Goal: Task Accomplishment & Management: Use online tool/utility

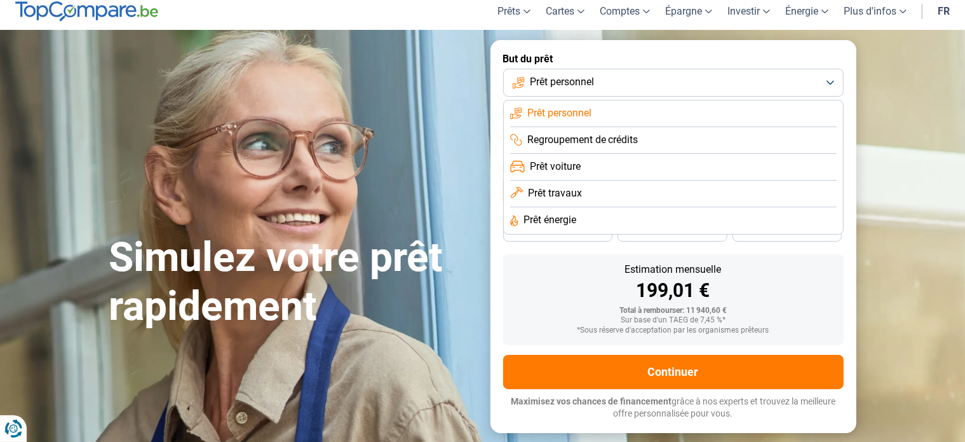
click at [575, 190] on span "Prêt travaux" at bounding box center [555, 193] width 54 height 14
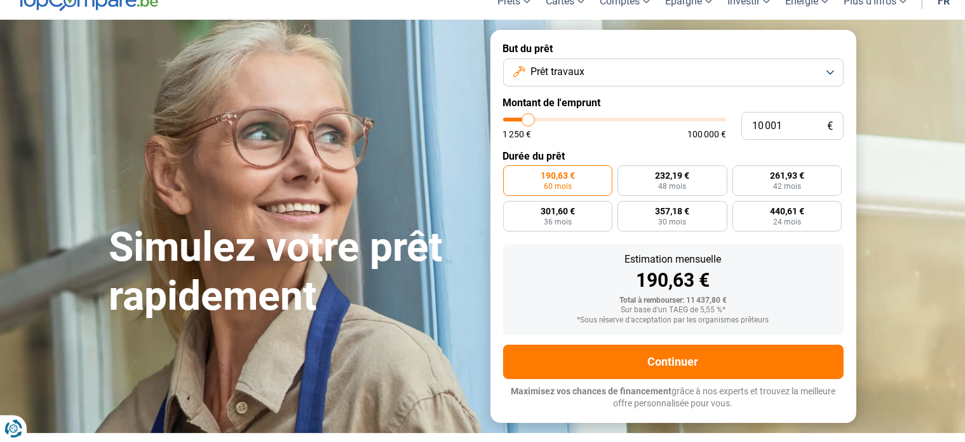
scroll to position [48, 0]
type input "33 500"
type input "33500"
click at [578, 119] on input "range" at bounding box center [614, 120] width 223 height 4
radio input "false"
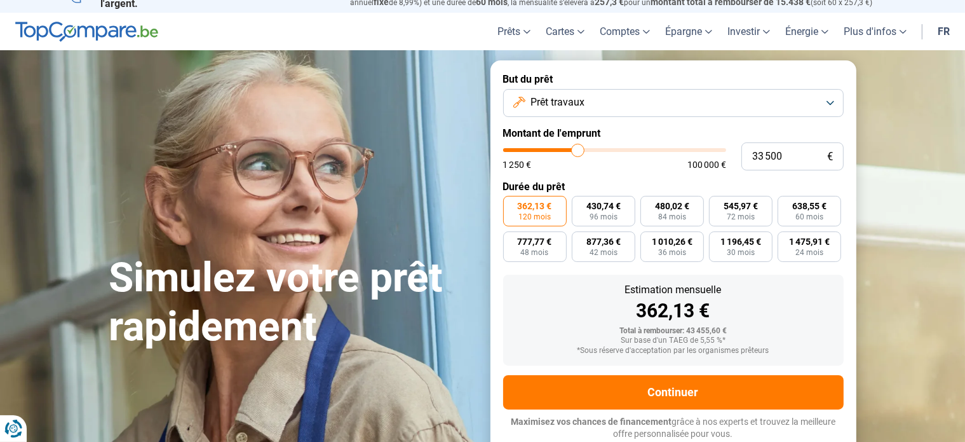
scroll to position [17, 0]
type input "57 500"
type input "57500"
click at [629, 149] on input "range" at bounding box center [614, 151] width 223 height 4
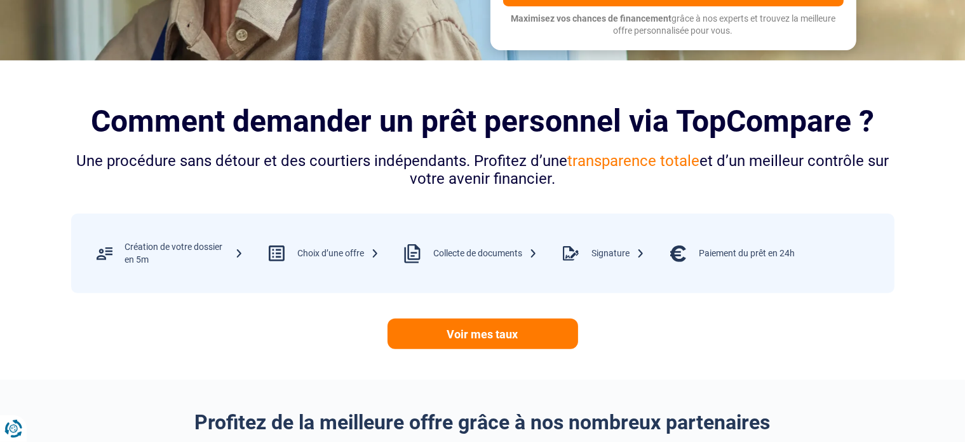
scroll to position [421, 0]
